Goal: Task Accomplishment & Management: Manage account settings

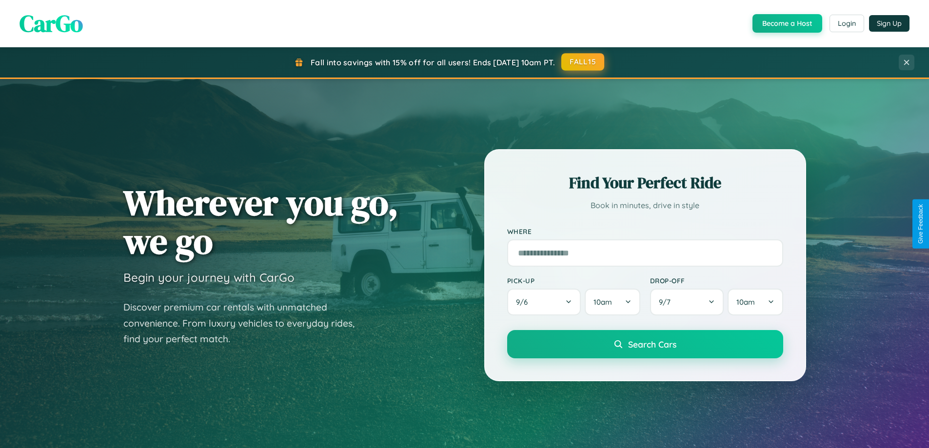
click at [584, 62] on button "FALL15" at bounding box center [583, 62] width 43 height 18
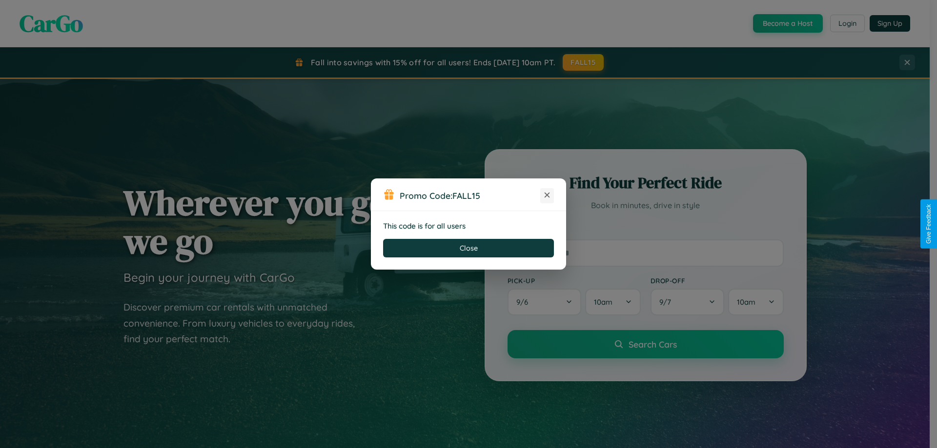
click at [547, 196] on icon at bounding box center [547, 195] width 10 height 10
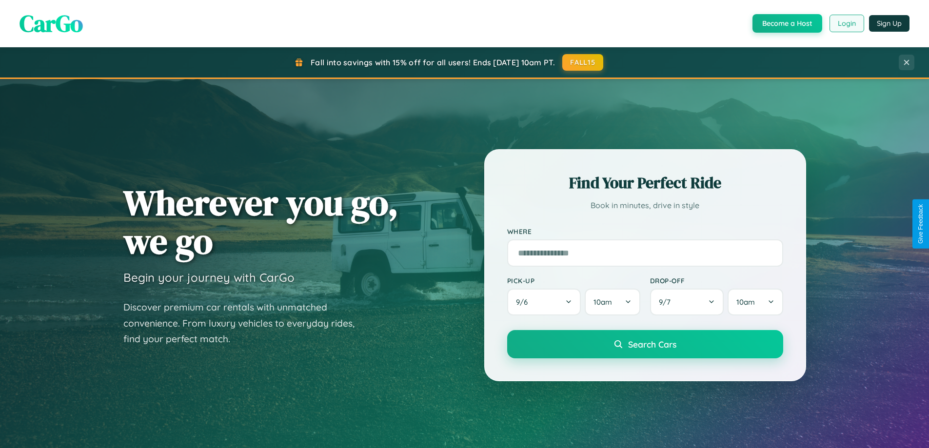
click at [847, 23] on button "Login" at bounding box center [847, 24] width 35 height 18
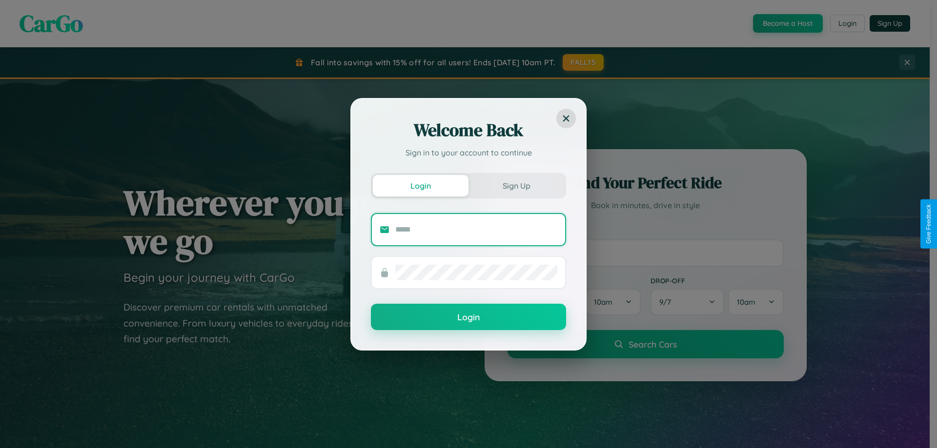
click at [476, 229] on input "text" at bounding box center [476, 230] width 162 height 16
type input "**********"
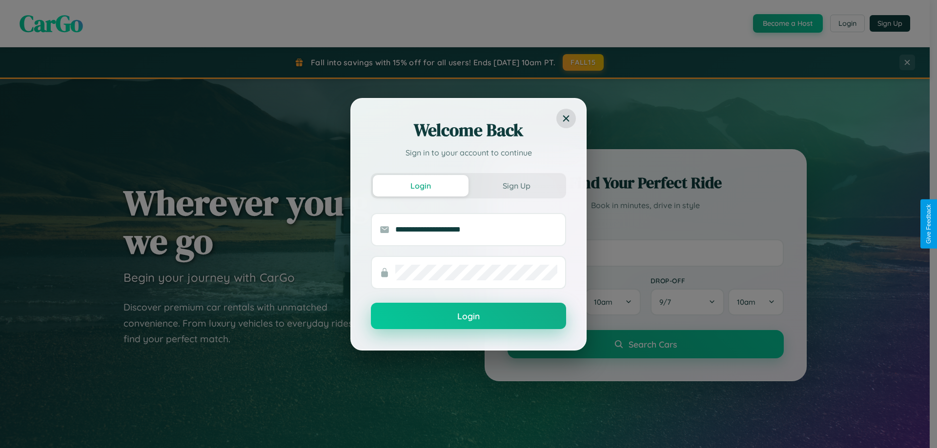
click at [468, 317] on button "Login" at bounding box center [468, 316] width 195 height 26
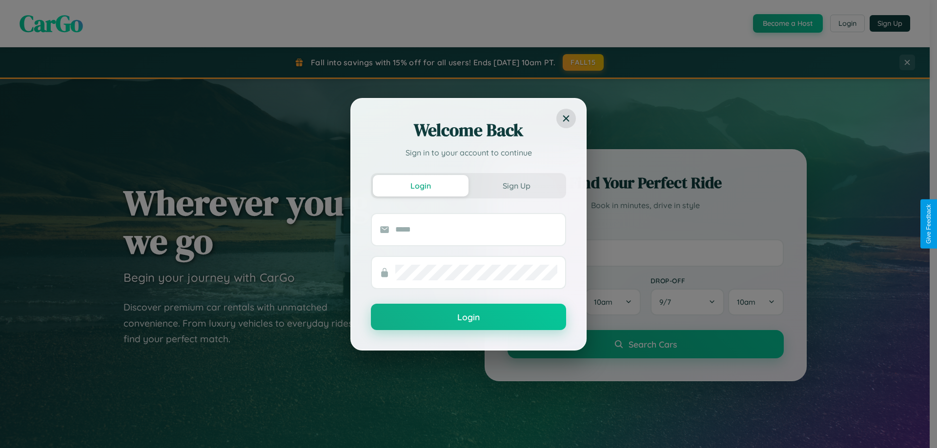
scroll to position [29, 0]
